Goal: Information Seeking & Learning: Learn about a topic

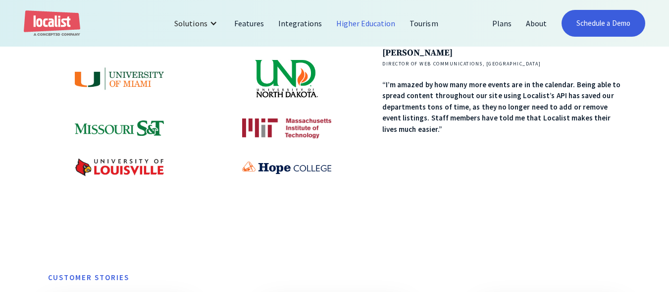
scroll to position [557, 0]
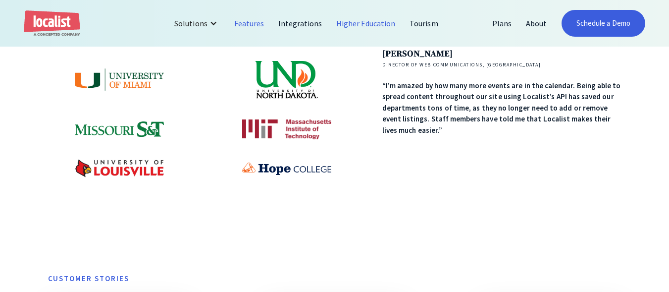
click at [256, 14] on link "Features" at bounding box center [249, 23] width 44 height 24
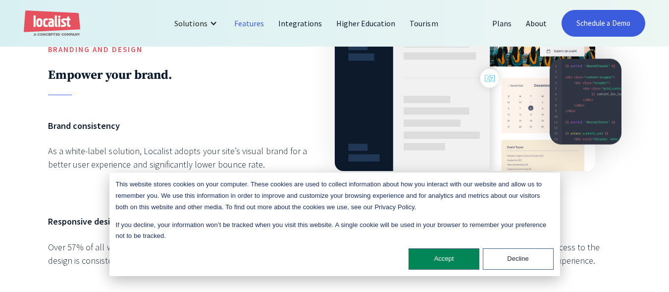
scroll to position [504, 0]
click at [439, 262] on button "Accept" at bounding box center [443, 258] width 71 height 21
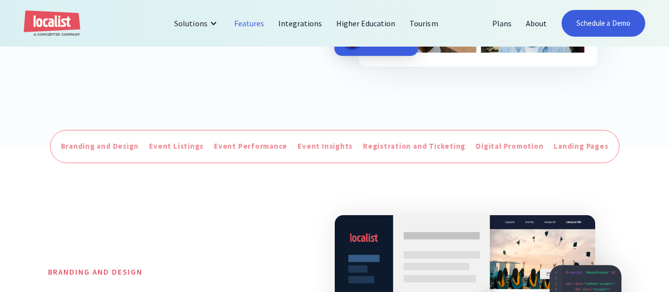
scroll to position [254, 0]
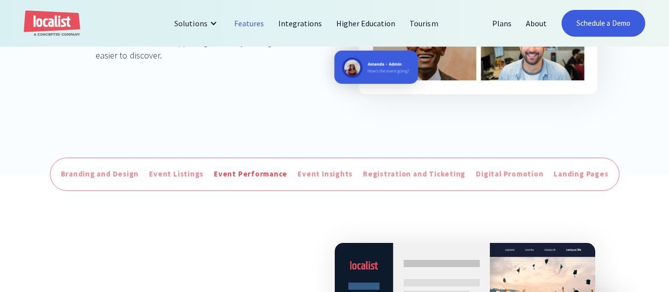
click at [258, 177] on div "Event Performance" at bounding box center [250, 173] width 73 height 11
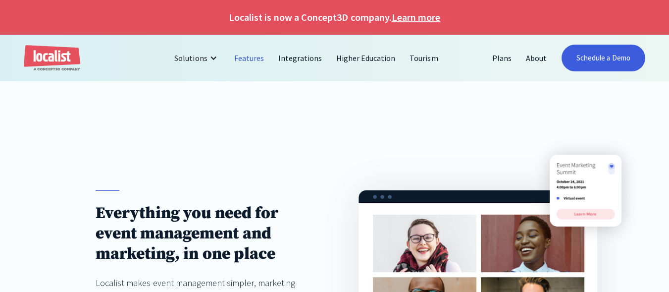
click at [401, 13] on link "Learn more" at bounding box center [416, 17] width 49 height 15
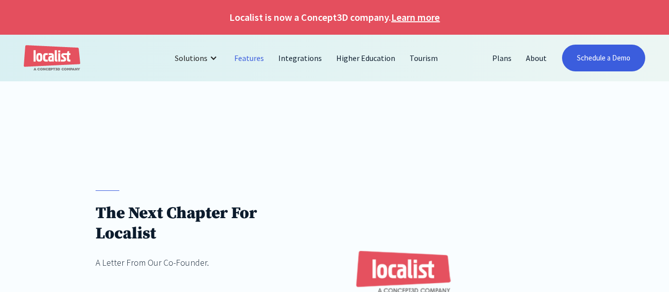
click at [269, 59] on link "Features" at bounding box center [249, 58] width 44 height 24
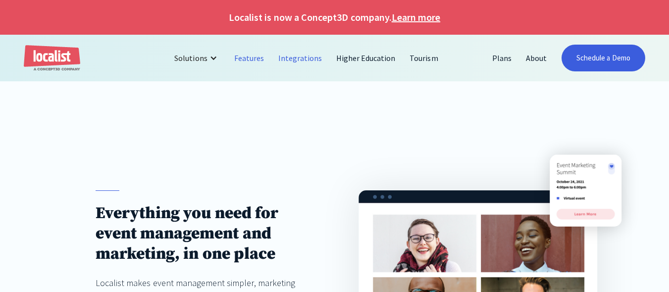
click at [304, 54] on link "Integrations" at bounding box center [300, 58] width 58 height 24
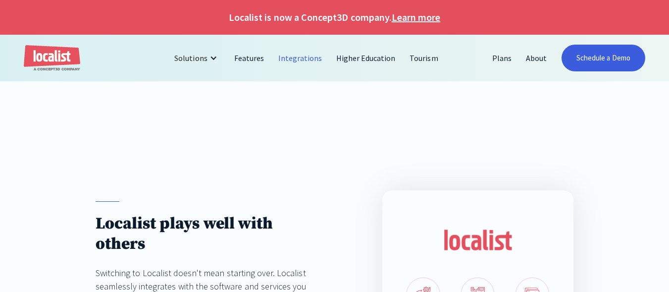
click at [371, 58] on link "Higher Education" at bounding box center [366, 58] width 74 height 24
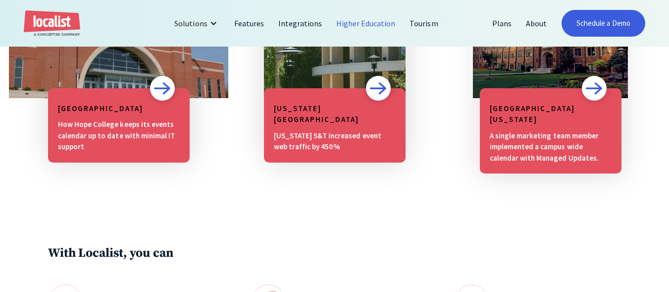
scroll to position [874, 0]
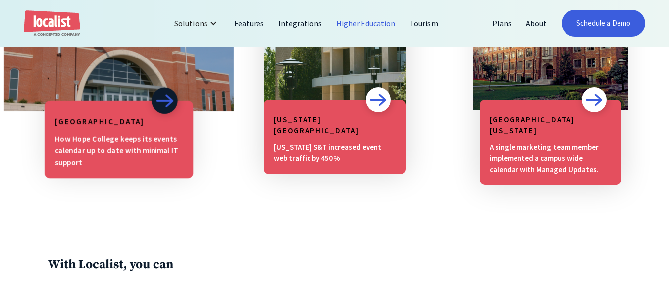
click at [163, 107] on img at bounding box center [164, 101] width 18 height 14
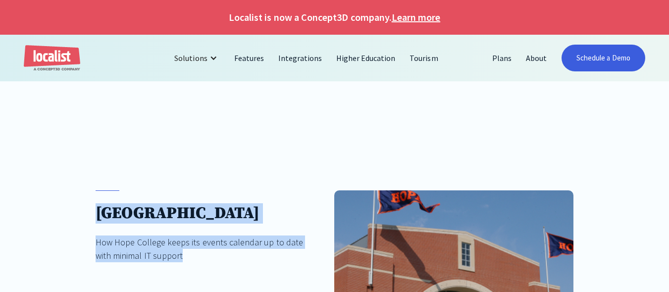
drag, startPoint x: 190, startPoint y: 256, endPoint x: 78, endPoint y: 200, distance: 125.1
click at [78, 200] on div "[GEOGRAPHIC_DATA] How Hope College keeps its events calendar up to date with mi…" at bounding box center [334, 254] width 669 height 223
copy div "[GEOGRAPHIC_DATA] How Hope College keeps its events calendar up to date with mi…"
